Goal: Information Seeking & Learning: Learn about a topic

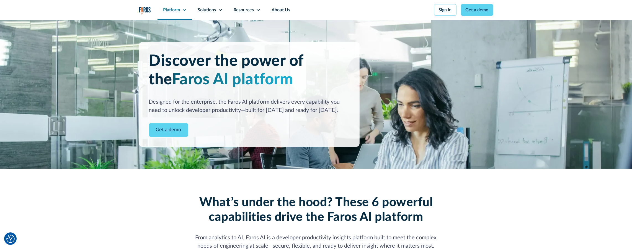
click at [171, 11] on div "Platform" at bounding box center [171, 10] width 17 height 7
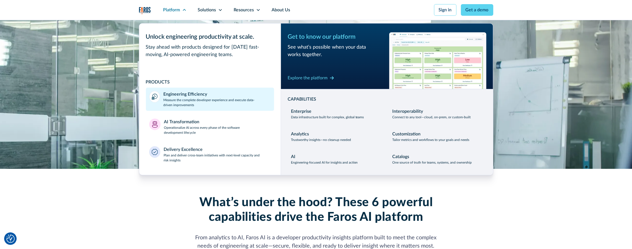
click at [186, 108] on link "Engineering Efficiency Measure the complete developer experience and execute da…" at bounding box center [210, 99] width 128 height 23
